Goal: Task Accomplishment & Management: Use online tool/utility

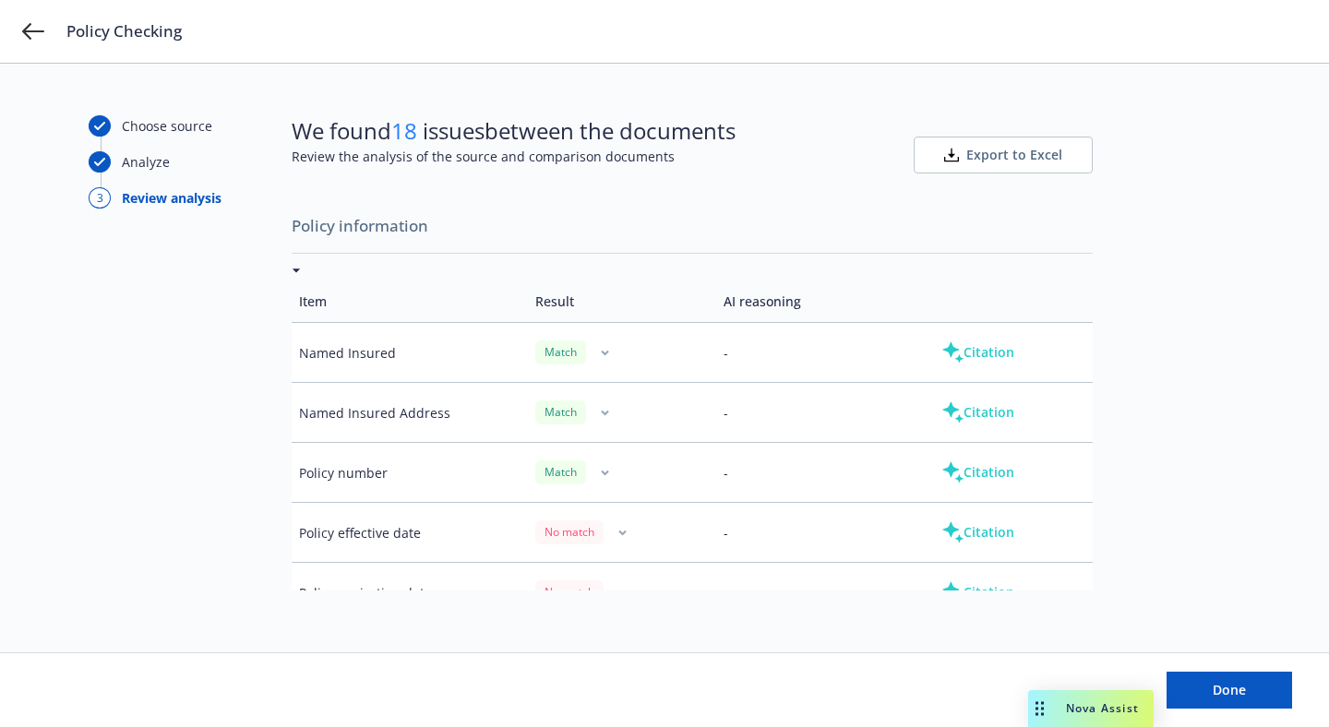
drag, startPoint x: 703, startPoint y: 682, endPoint x: 1060, endPoint y: 678, distance: 357.2
click at [1060, 678] on body "Policy Checking Choose source Analyze 3 Review analysis We found 18 issues betw…" at bounding box center [664, 363] width 1329 height 727
click at [1001, 143] on button "Export to Excel" at bounding box center [1003, 155] width 179 height 37
click at [968, 359] on button "Citation" at bounding box center [978, 352] width 132 height 37
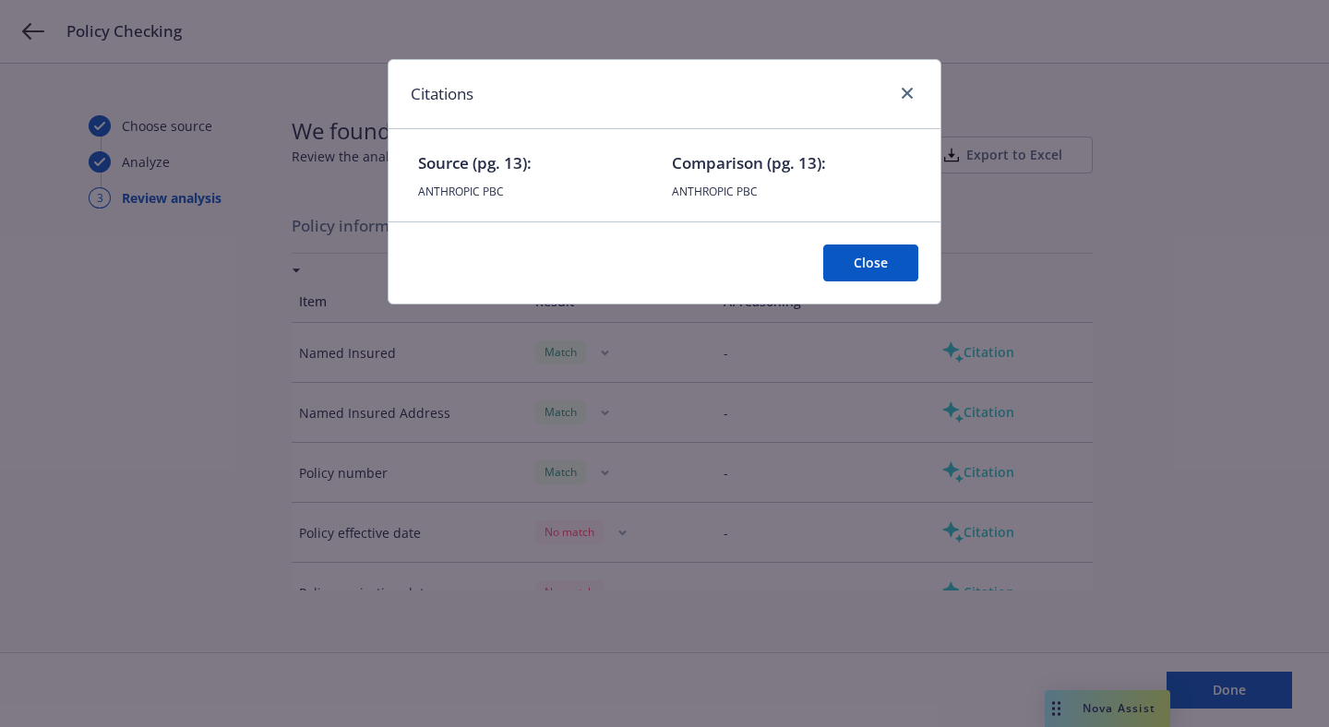
click at [873, 265] on button "Close" at bounding box center [870, 263] width 95 height 37
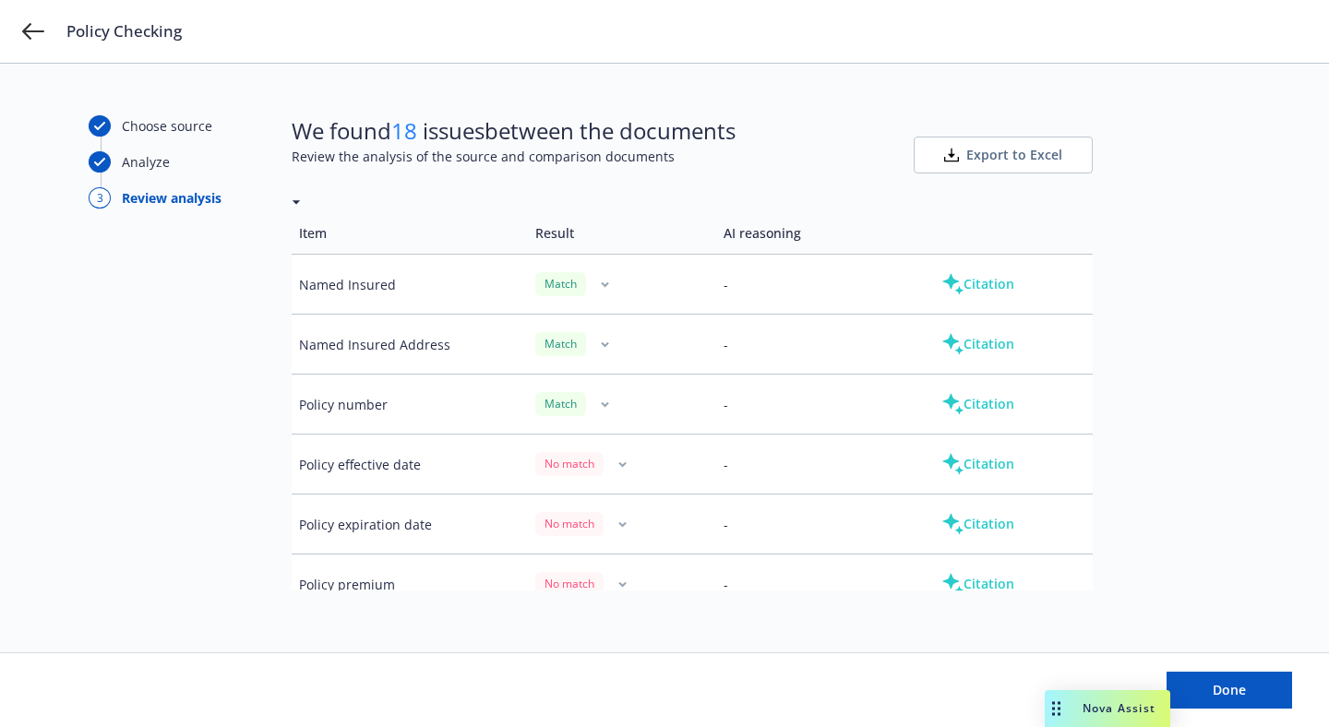
scroll to position [308, 0]
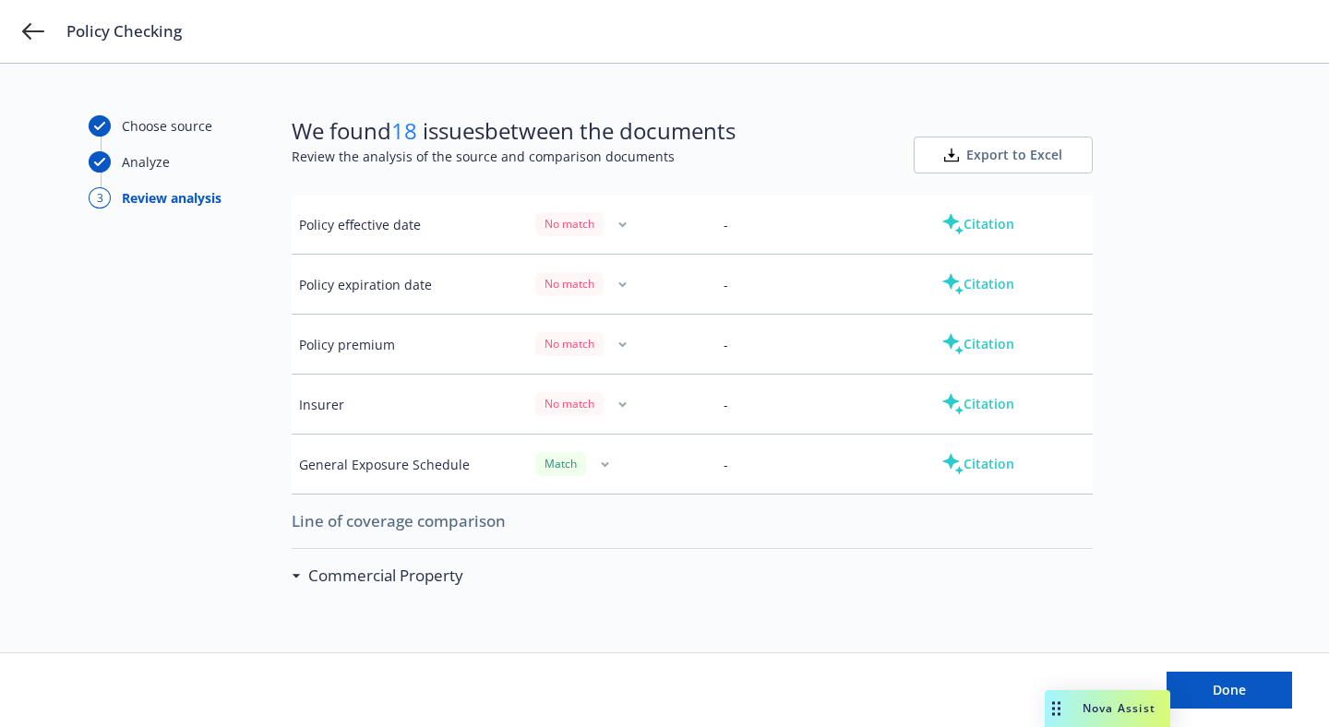
click at [968, 341] on button "Citation" at bounding box center [978, 344] width 132 height 37
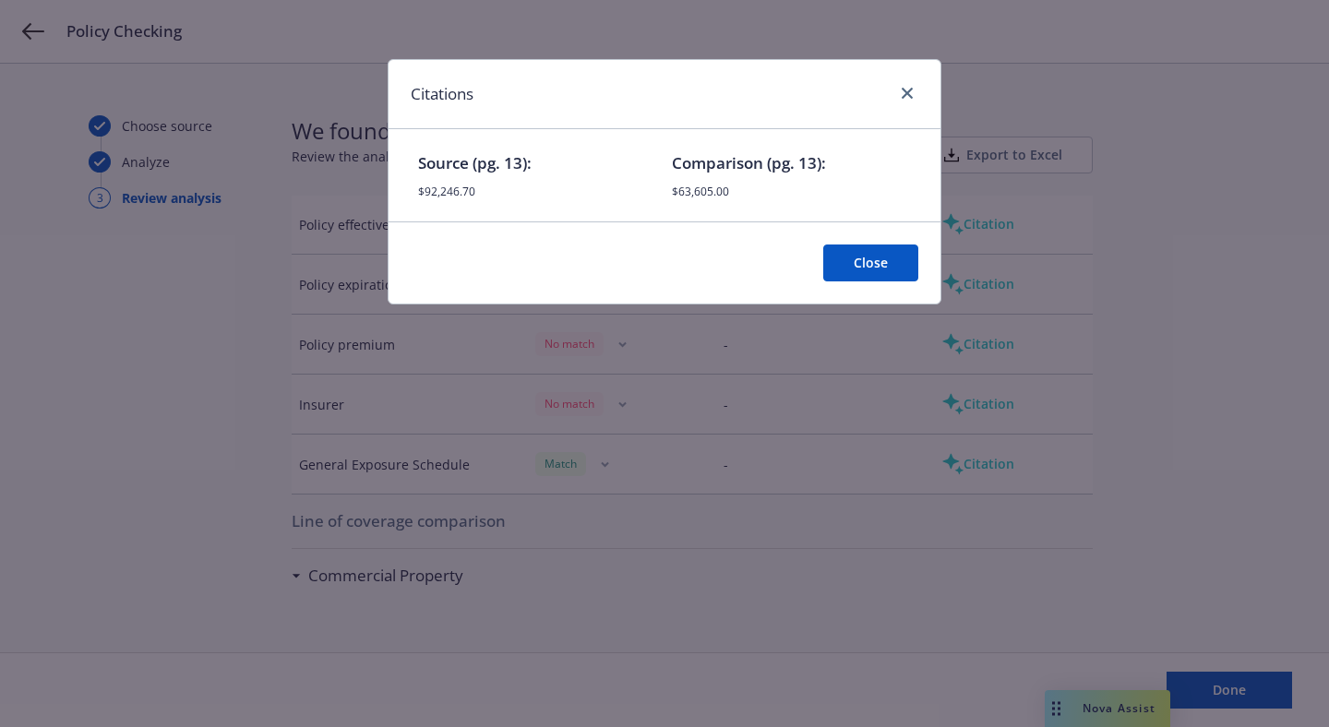
click at [896, 262] on button "Close" at bounding box center [870, 263] width 95 height 37
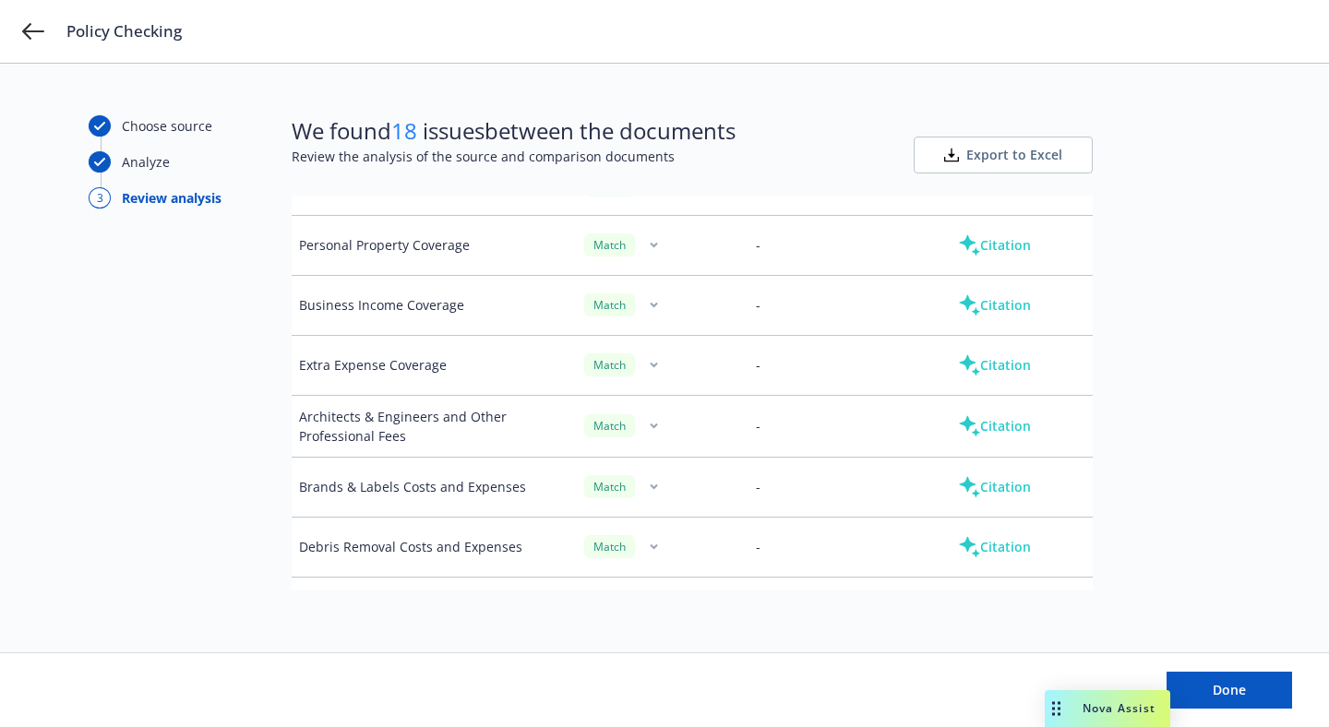
scroll to position [933, 0]
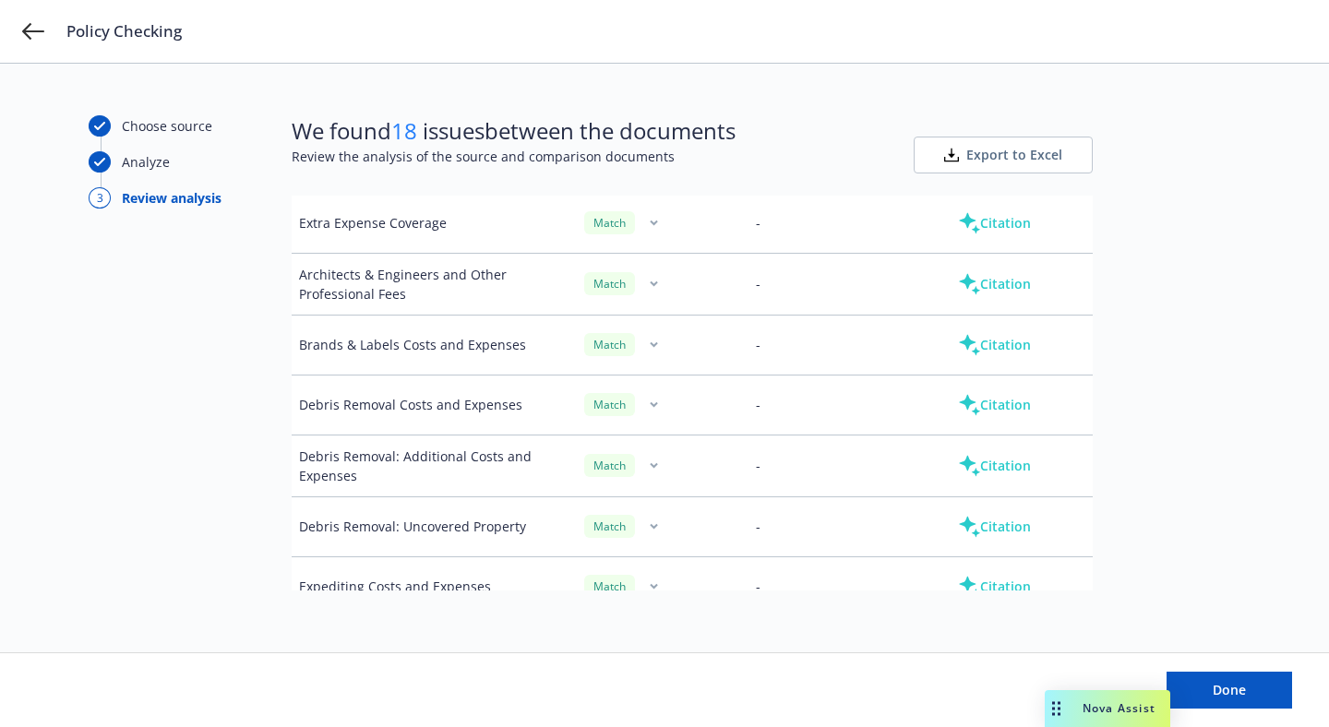
click at [980, 342] on button "Citation" at bounding box center [994, 345] width 132 height 37
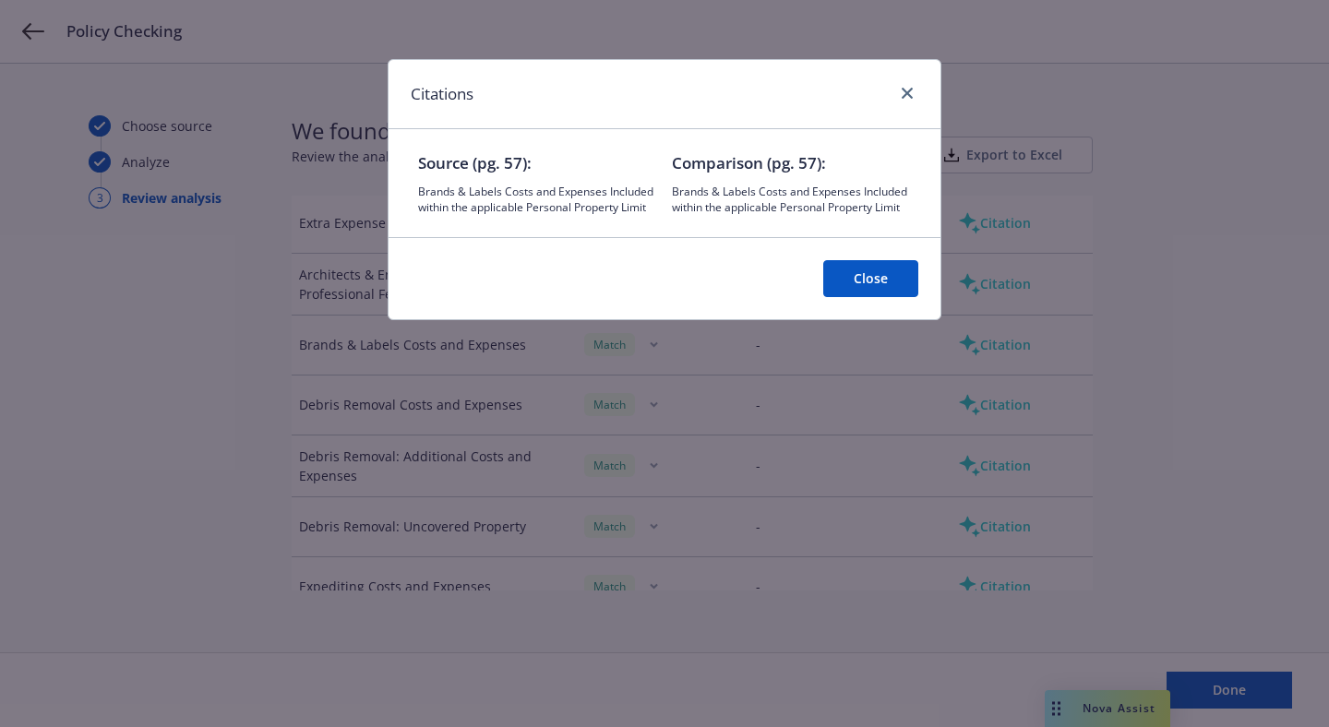
click at [874, 292] on button "Close" at bounding box center [870, 278] width 95 height 37
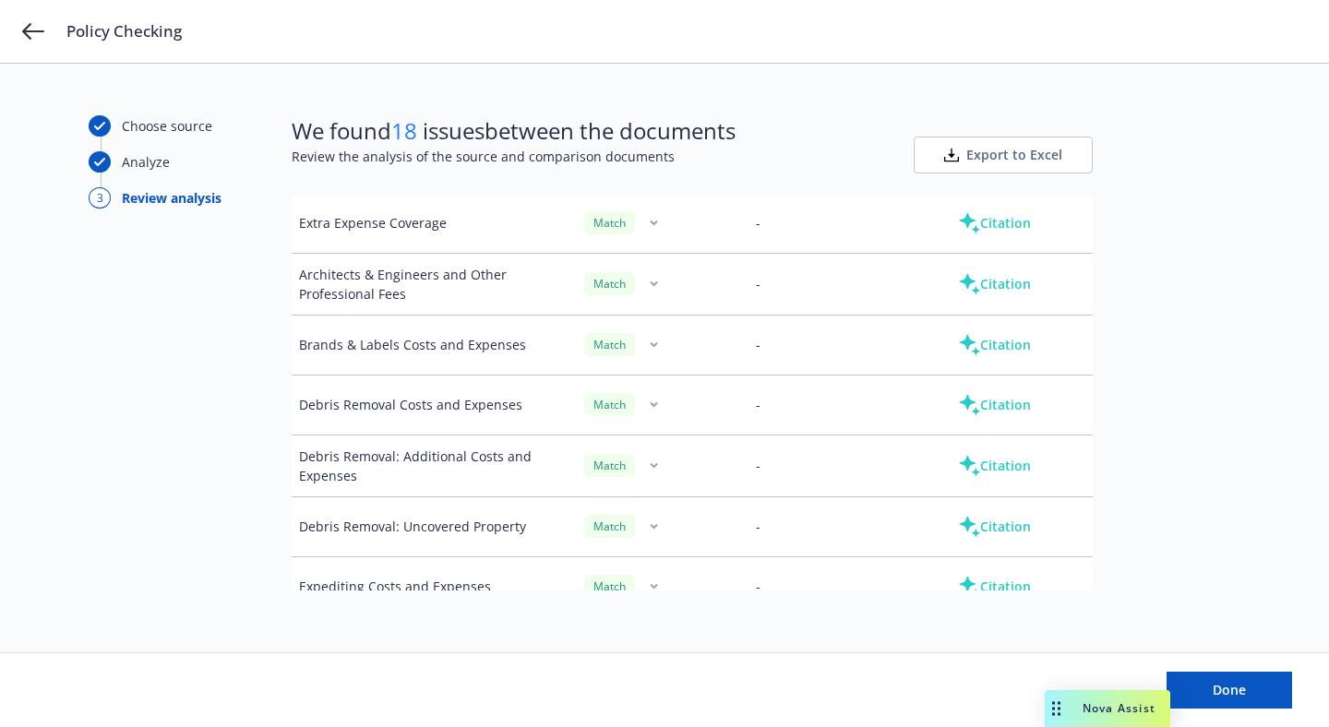
click at [650, 285] on icon "button" at bounding box center [654, 284] width 8 height 6
click at [643, 278] on button "button" at bounding box center [653, 284] width 22 height 22
click at [648, 220] on button "button" at bounding box center [653, 223] width 22 height 22
click at [648, 223] on button "button" at bounding box center [653, 223] width 22 height 22
click at [592, 229] on div "Match" at bounding box center [609, 222] width 51 height 23
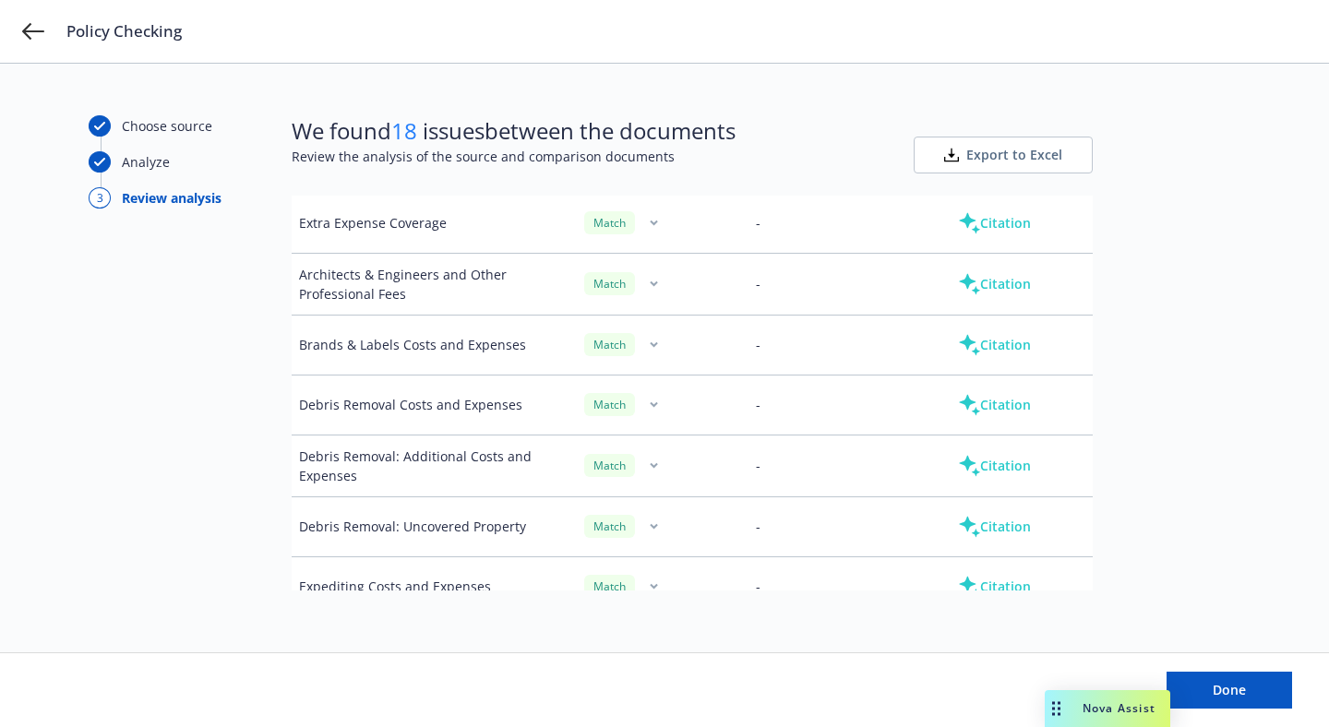
click at [642, 228] on button "button" at bounding box center [653, 223] width 22 height 22
click at [649, 224] on button "button" at bounding box center [653, 223] width 22 height 22
click at [648, 284] on button "button" at bounding box center [653, 284] width 22 height 22
click at [647, 287] on button "button" at bounding box center [653, 284] width 22 height 22
click at [1001, 280] on button "Citation" at bounding box center [994, 284] width 132 height 37
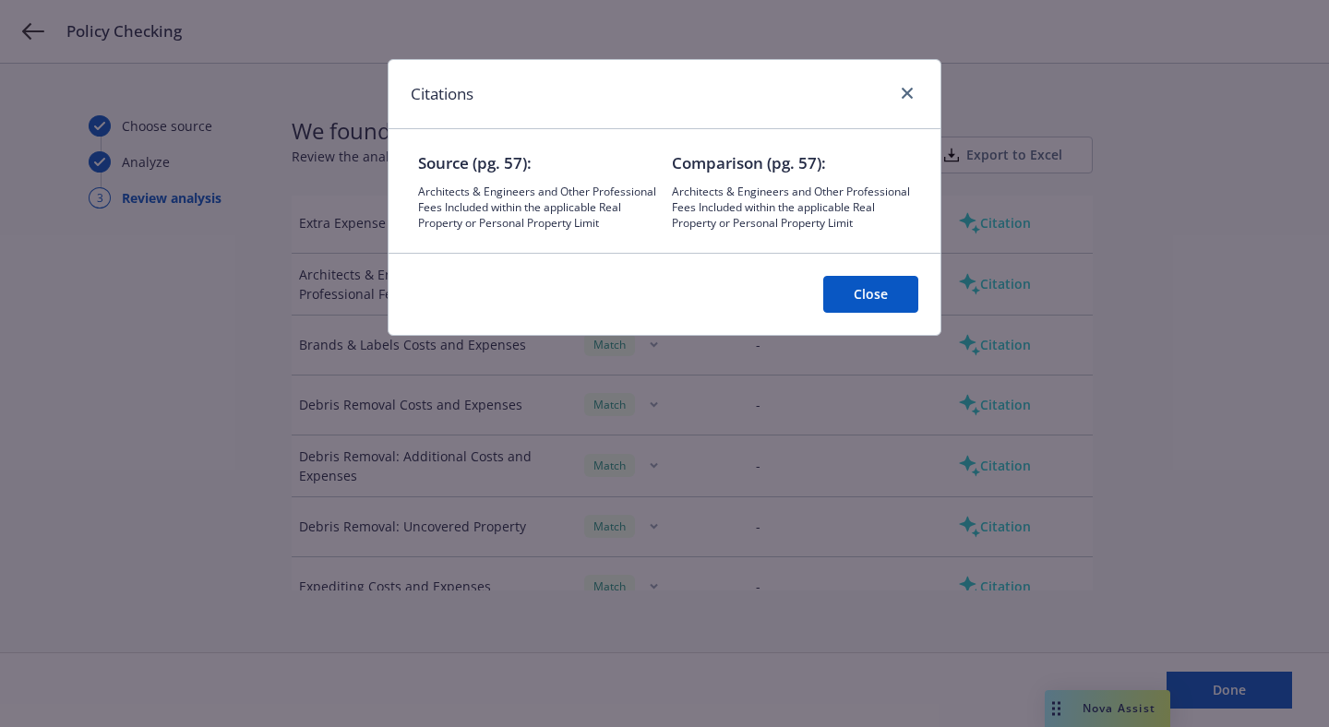
click at [904, 298] on button "Close" at bounding box center [870, 294] width 95 height 37
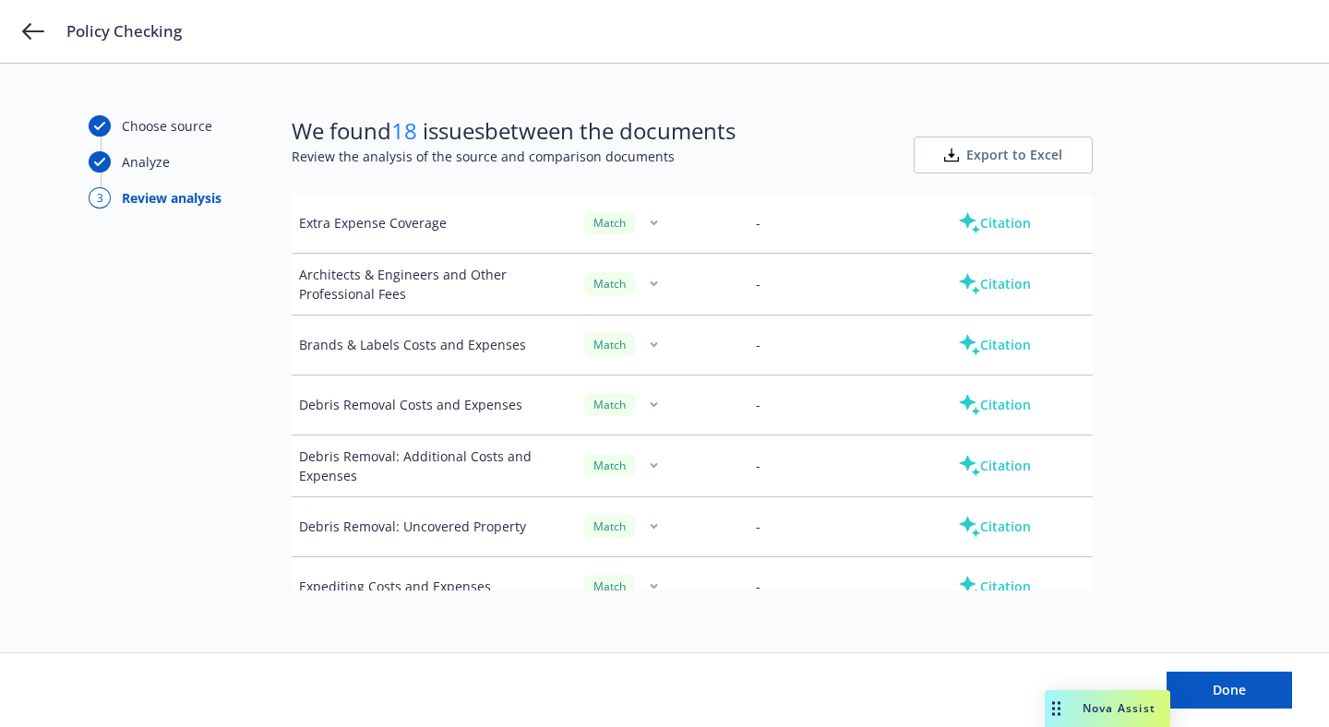
click at [968, 342] on button "Citation" at bounding box center [994, 345] width 132 height 37
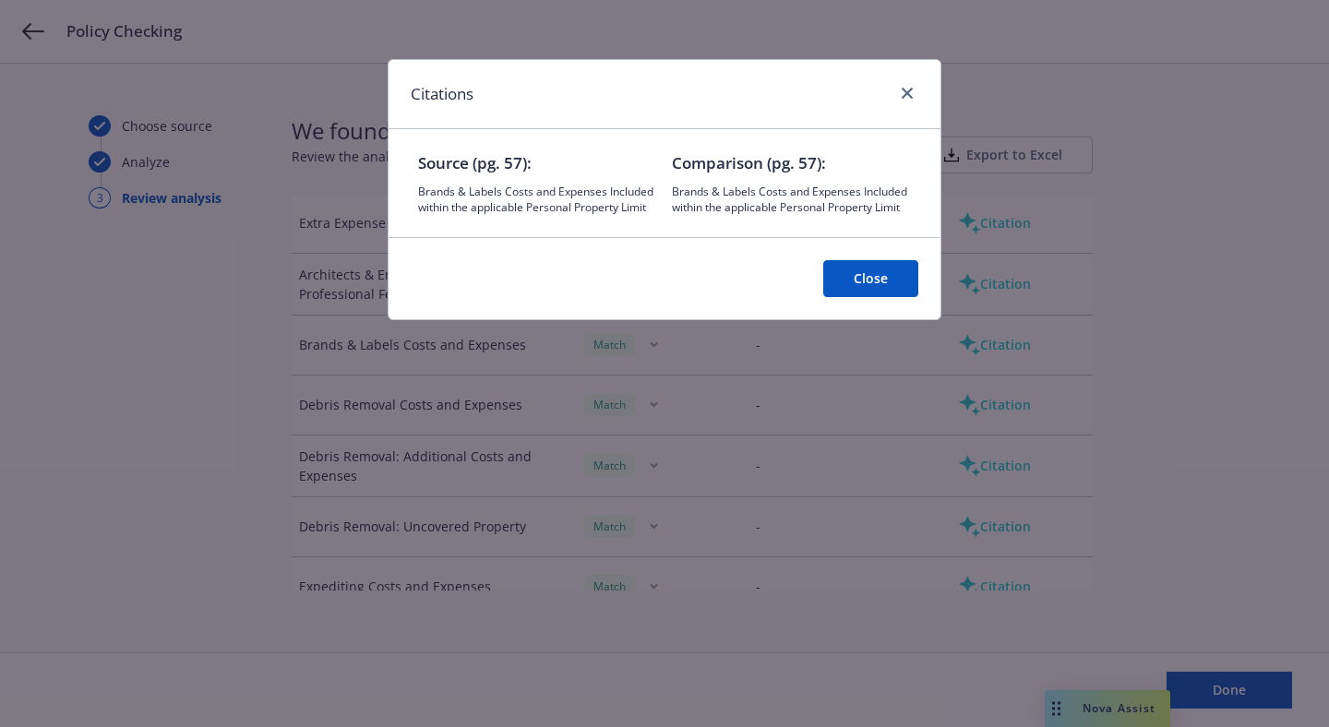
click at [867, 281] on button "Close" at bounding box center [870, 278] width 95 height 37
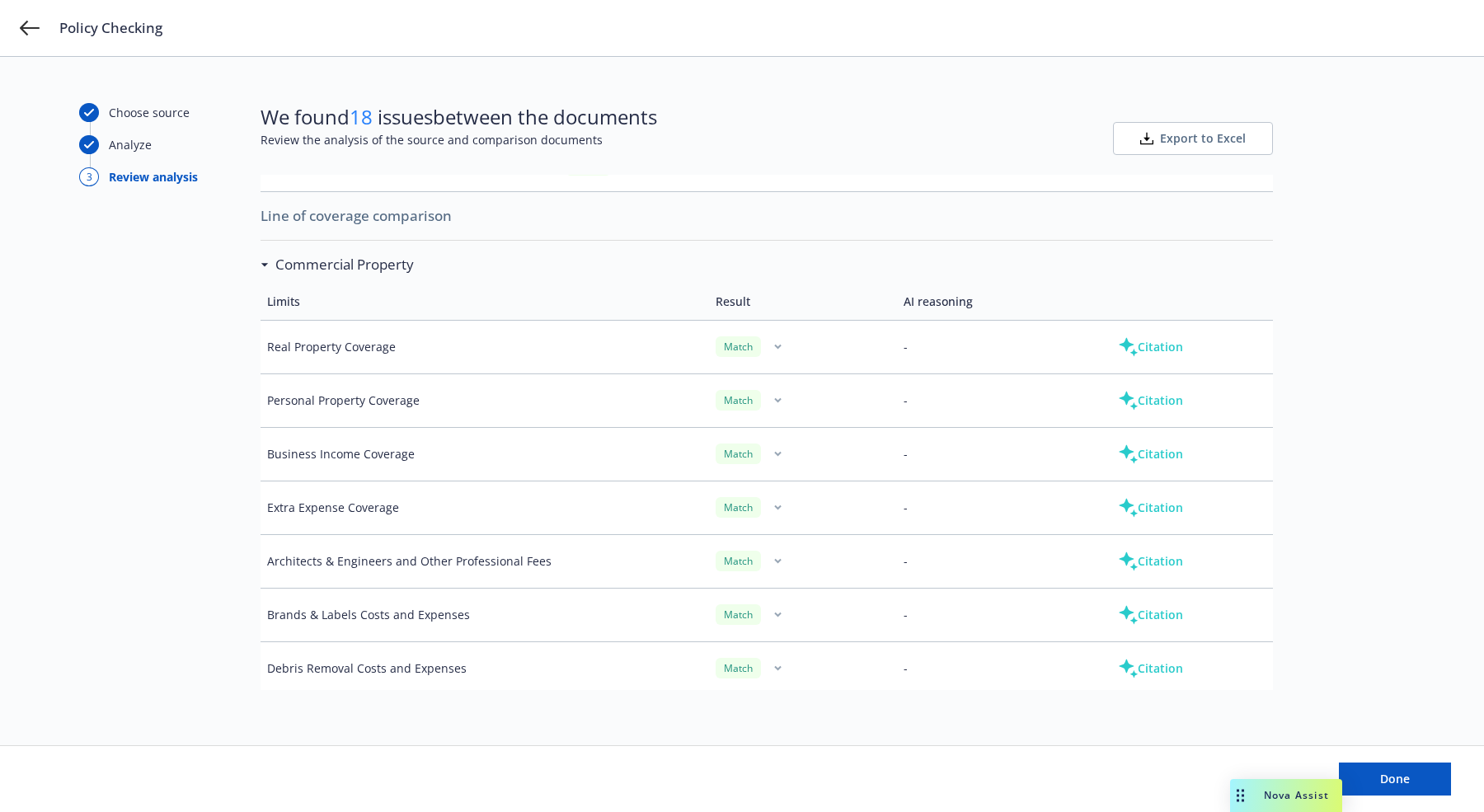
scroll to position [525, 0]
